Goal: Task Accomplishment & Management: Use online tool/utility

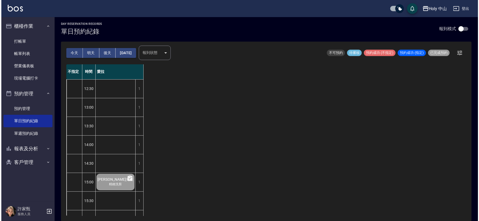
scroll to position [168, 0]
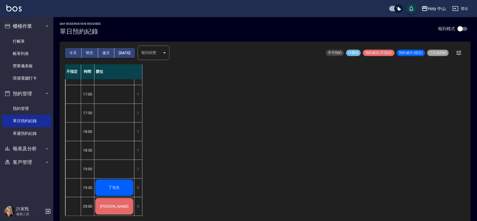
click at [107, 29] on div "丁先生" at bounding box center [114, 19] width 40 height 18
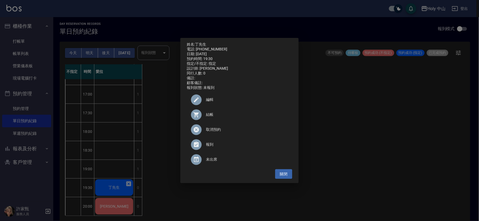
click at [206, 117] on span "結帳" at bounding box center [247, 115] width 82 height 6
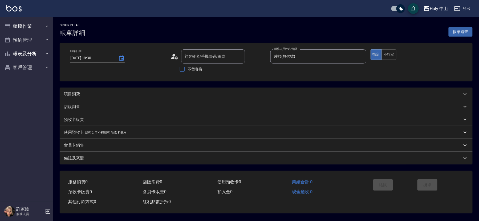
type input "[DATE] 19:30"
type input "愛拉(無代號)"
type input "丁先生/0928026385/null"
click at [154, 96] on div "項目消費" at bounding box center [262, 94] width 396 height 6
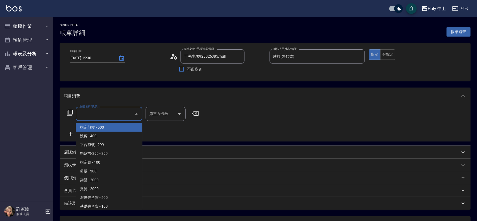
click at [127, 115] on input "服務名稱/代號" at bounding box center [105, 113] width 54 height 9
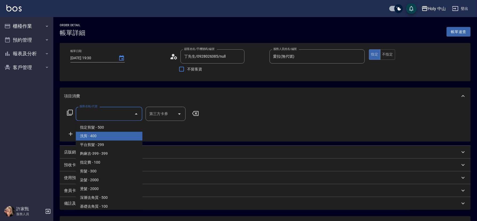
click at [121, 137] on span "洗剪 - 400" at bounding box center [109, 136] width 67 height 9
type input "洗剪(3)"
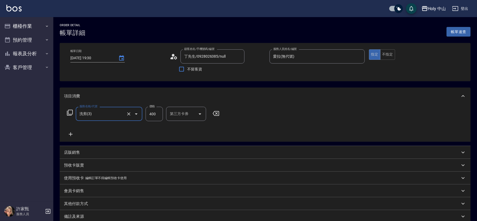
click at [210, 214] on div "備註及來源" at bounding box center [262, 216] width 396 height 6
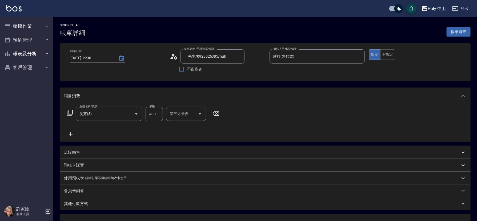
scroll to position [80, 0]
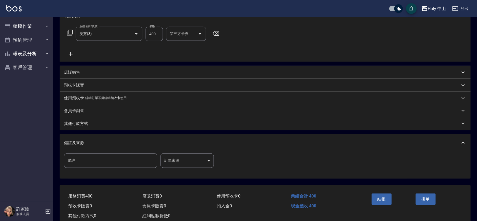
click at [185, 160] on body "Holy 中山 登出 櫃檯作業 打帳單 帳單列表 營業儀表板 現場電腦打卡 預約管理 預約管理 單日預約紀錄 單週預約紀錄 報表及分析 報表目錄 店家日報表 …" at bounding box center [238, 76] width 477 height 313
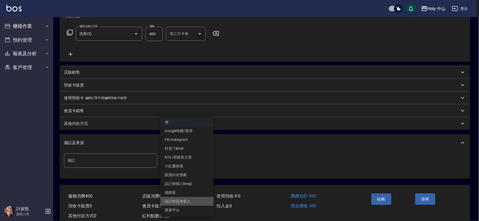
click at [188, 199] on li "設計師原本客人" at bounding box center [186, 201] width 53 height 9
type input "設計師原本客人"
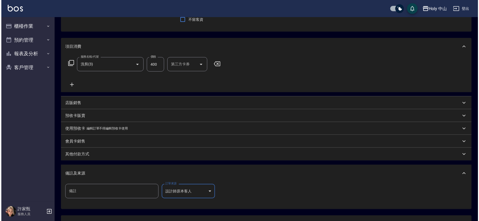
scroll to position [95, 0]
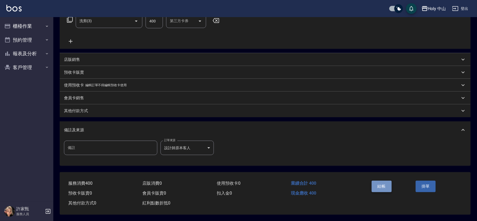
click at [375, 184] on button "結帳" at bounding box center [381, 185] width 20 height 11
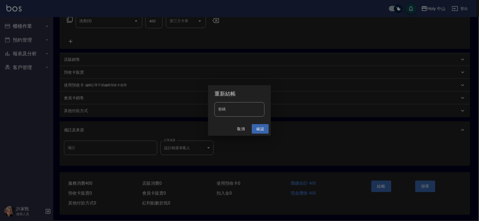
click at [262, 130] on button "確認" at bounding box center [260, 129] width 17 height 10
